Goal: Navigation & Orientation: Find specific page/section

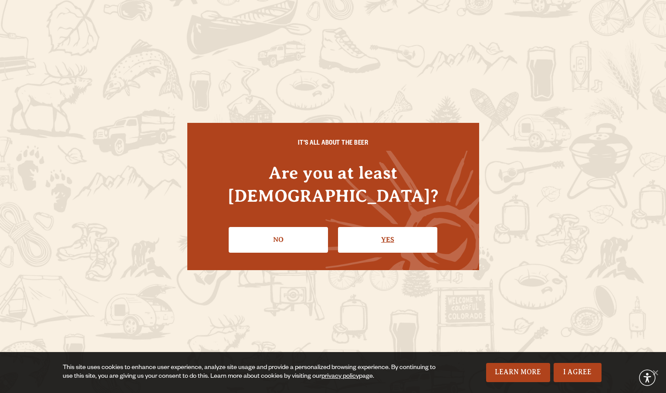
click at [357, 227] on link "Yes" at bounding box center [387, 239] width 99 height 25
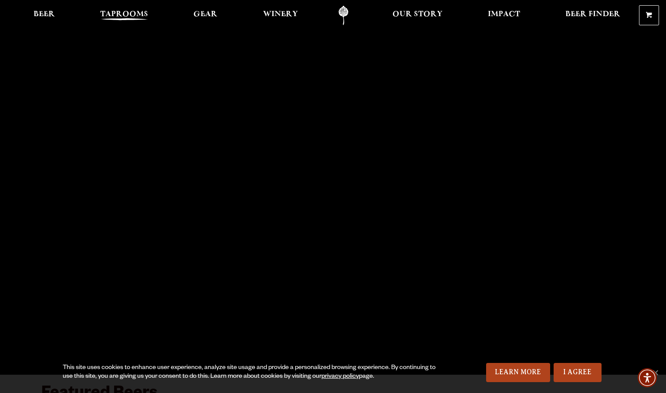
click at [129, 18] on span "Taprooms" at bounding box center [124, 14] width 48 height 7
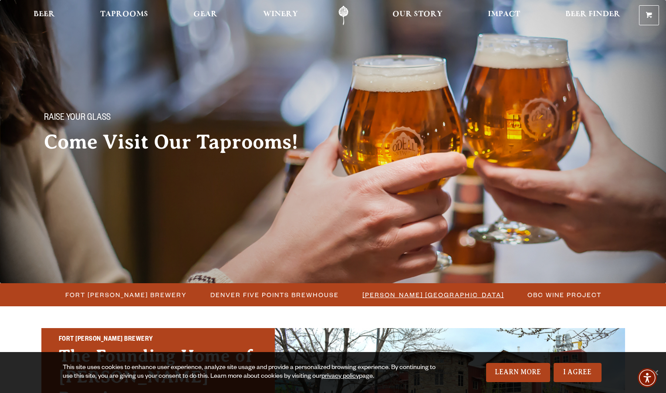
click at [400, 294] on span "[PERSON_NAME] [GEOGRAPHIC_DATA]" at bounding box center [432, 294] width 141 height 13
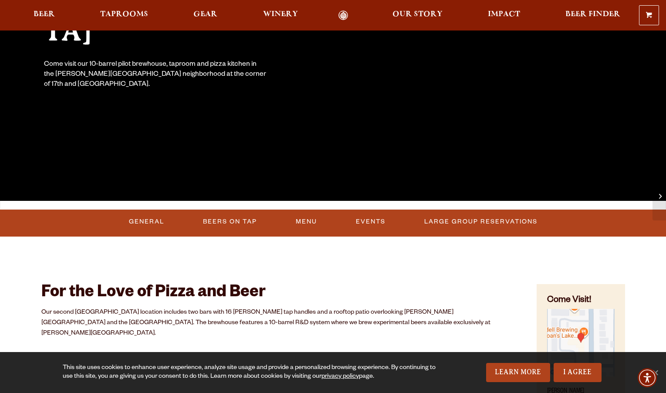
scroll to position [175, 0]
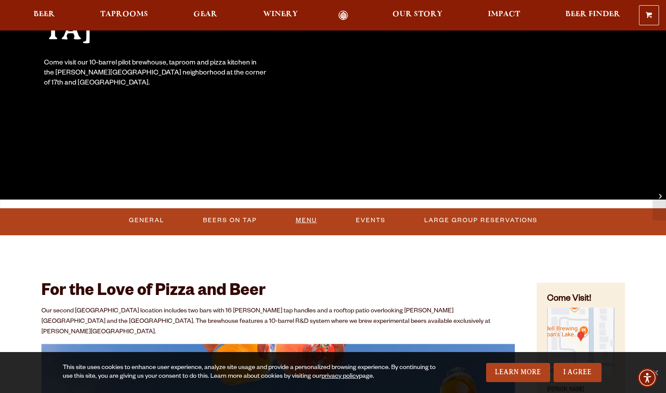
click at [310, 225] on link "Menu" at bounding box center [306, 220] width 28 height 20
